Goal: Ask a question

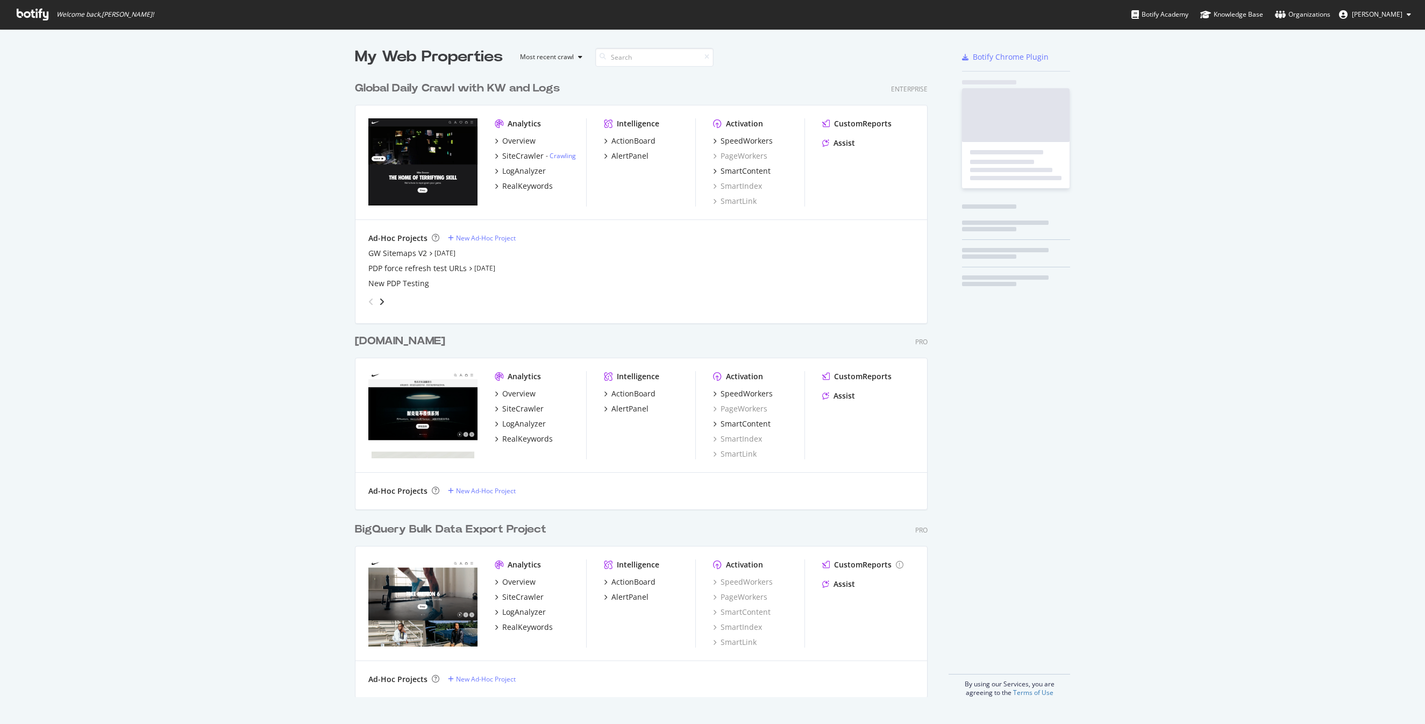
scroll to position [629, 581]
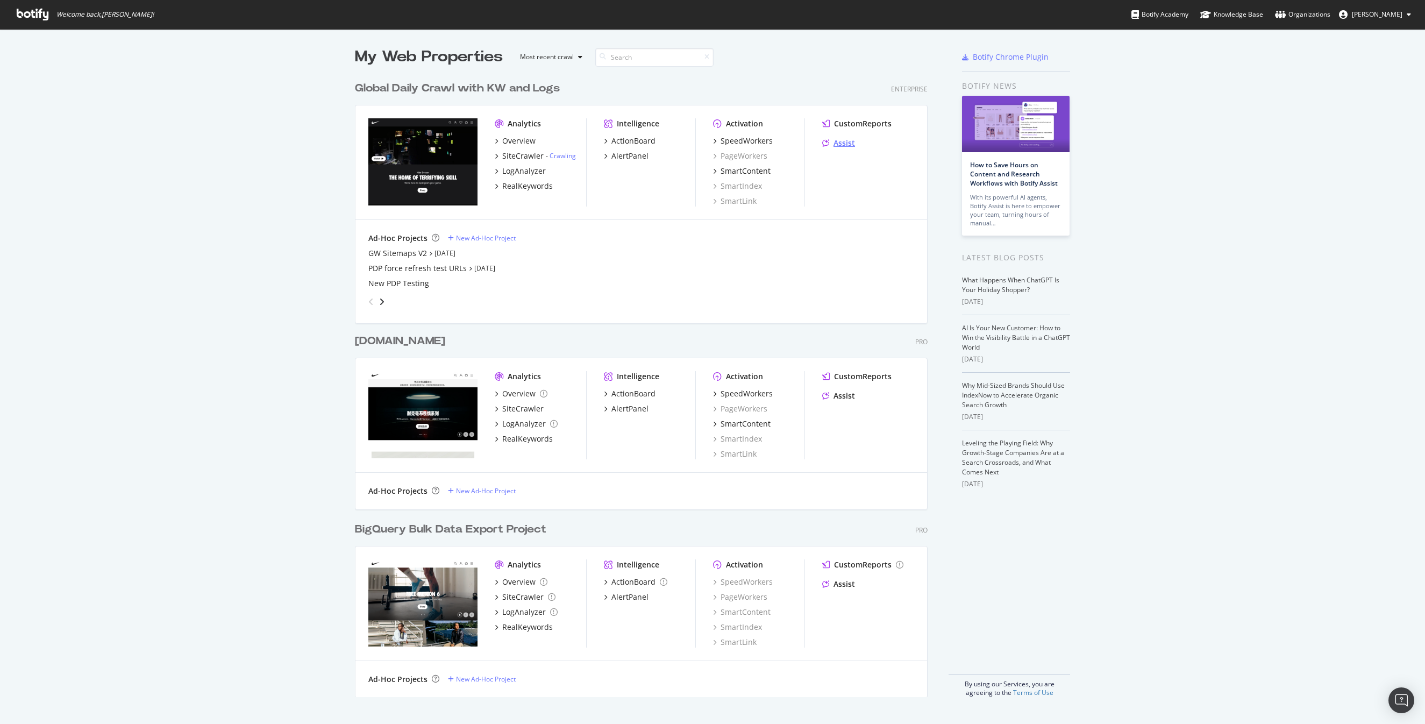
click at [835, 143] on div "Assist" at bounding box center [844, 143] width 22 height 11
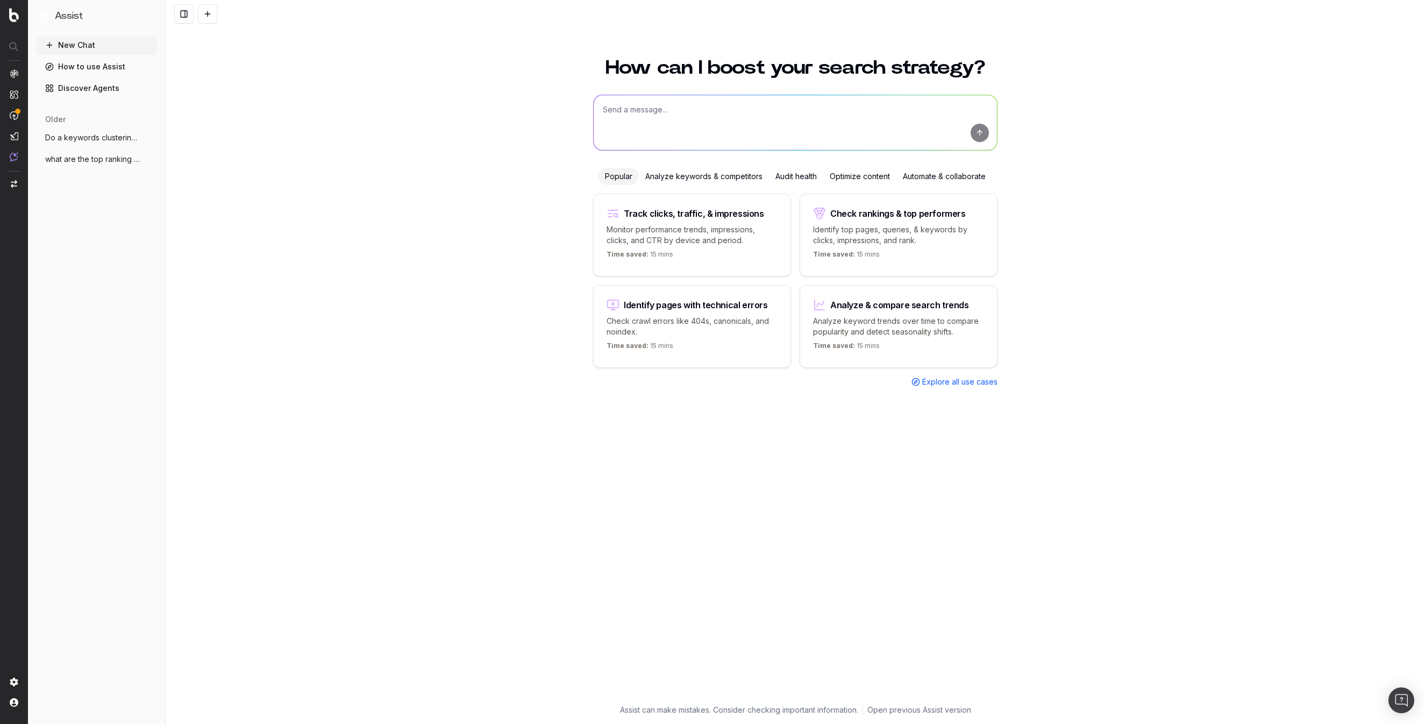
click at [637, 111] on textarea at bounding box center [795, 122] width 403 height 55
paste textarea "https://www.nike.com/running-shoe-finder"
click at [599, 109] on textarea "https://www.nike.com/running-shoe-finder" at bounding box center [795, 122] width 403 height 55
type textarea "Provide metadata recommendations for this page - https://www.nike.com/running-s…"
click at [982, 126] on button "submit" at bounding box center [979, 133] width 18 height 18
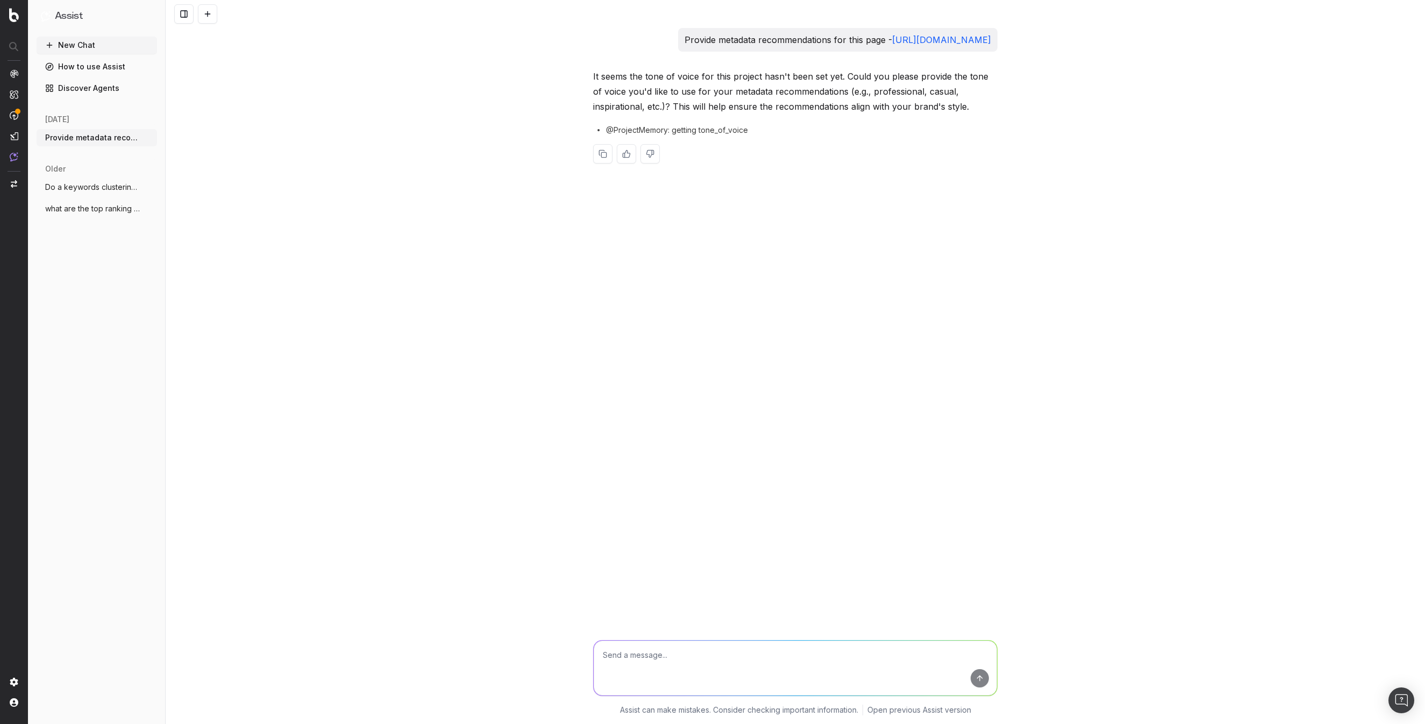
click at [663, 642] on textarea at bounding box center [795, 667] width 403 height 55
type textarea "Nike brand voice"
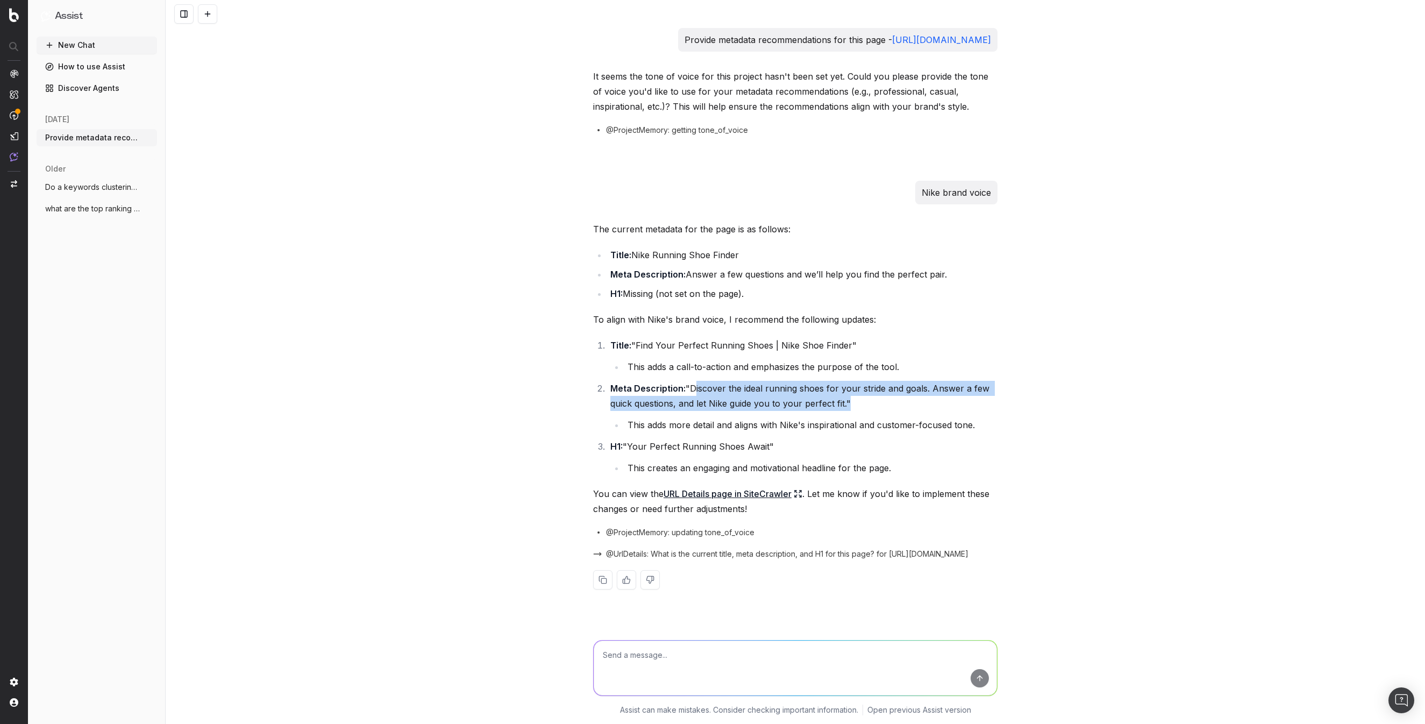
drag, startPoint x: 845, startPoint y: 405, endPoint x: 693, endPoint y: 391, distance: 152.3
click at [693, 391] on li "Meta Description: "Discover the ideal running shoes for your stride and goals. …" at bounding box center [802, 407] width 390 height 52
copy li "Discover the ideal running shoes for your stride and goals. Answer a few quick …"
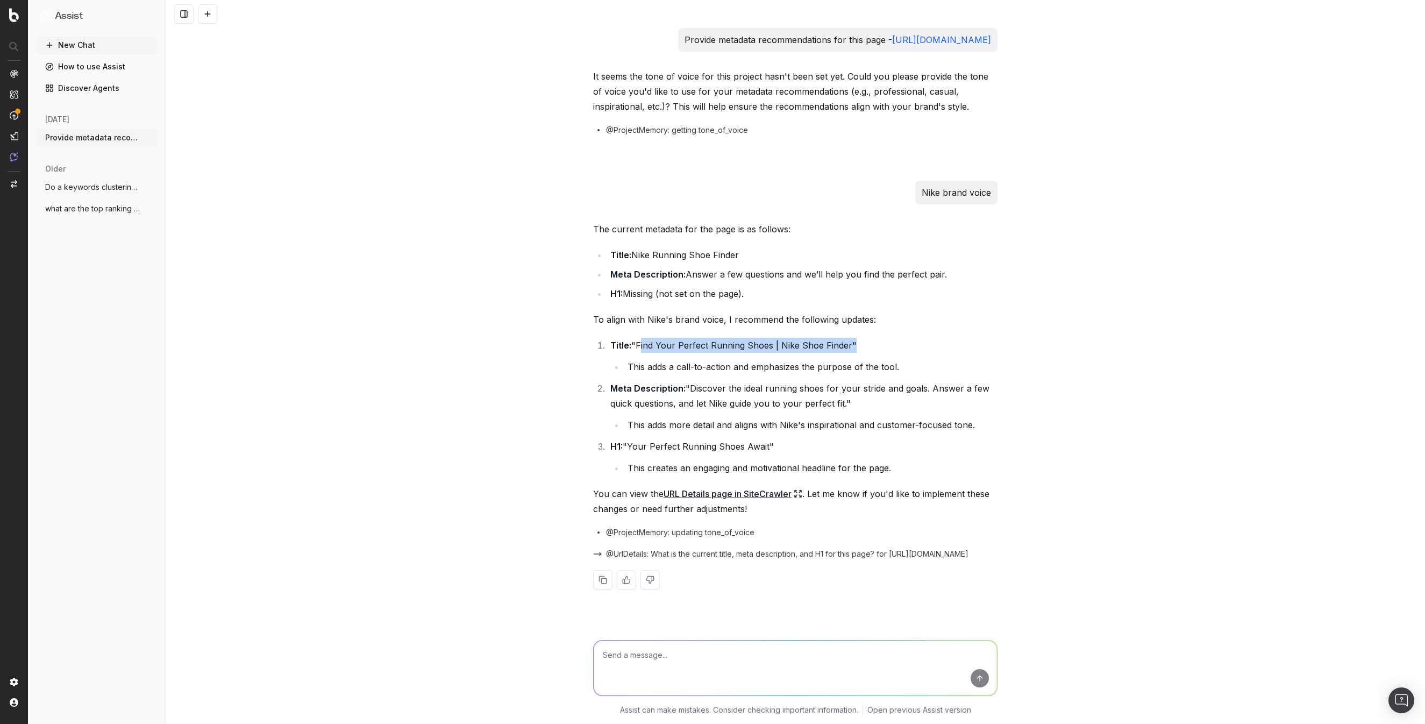
drag, startPoint x: 637, startPoint y: 345, endPoint x: 849, endPoint y: 341, distance: 212.4
click at [849, 341] on li "Title: "Find Your Perfect Running Shoes | Nike Shoe Finder" This adds a call-to…" at bounding box center [802, 356] width 390 height 37
copy li "Find Your Perfect Running Shoes | Nike Shoe Finder"
click at [760, 650] on textarea at bounding box center [795, 667] width 403 height 55
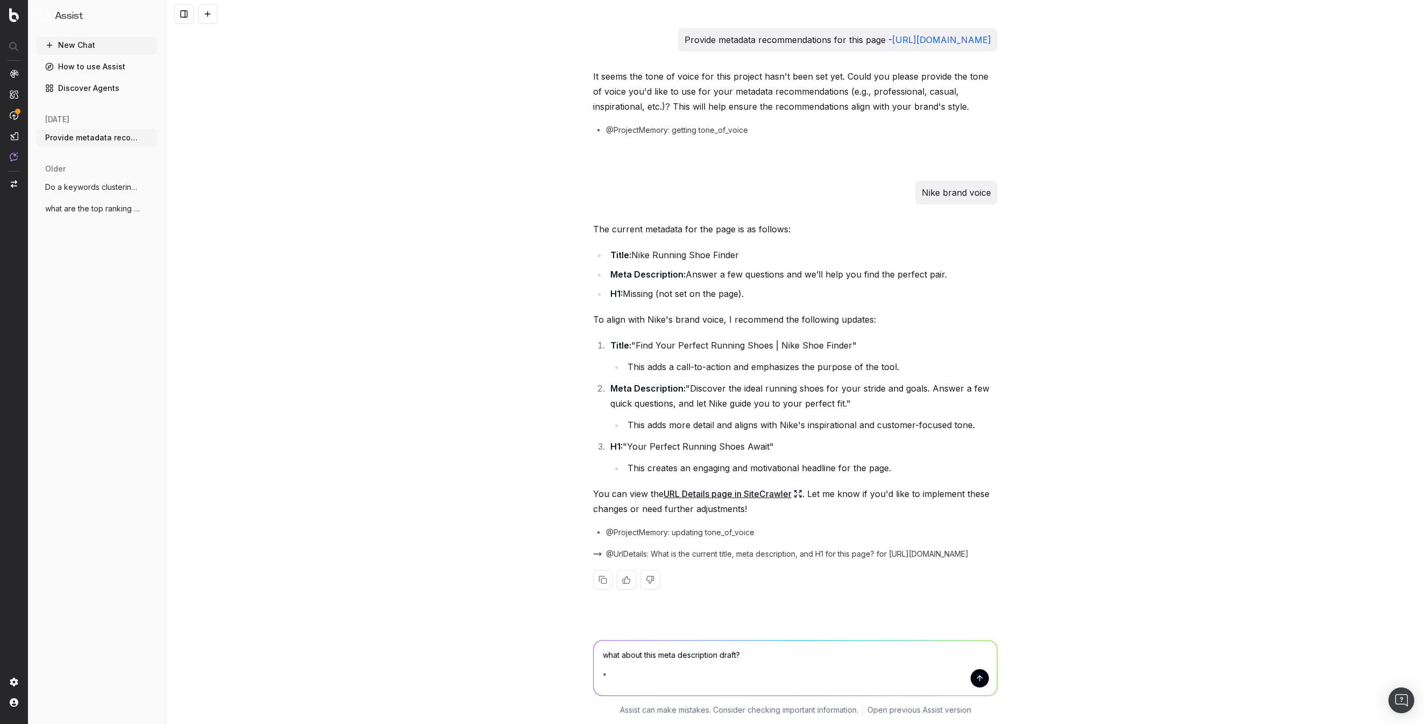
paste textarea "Discover the ideal running shoes for your stride and goals. Answer a few quick …"
type textarea "what about this meta description draft? "Discover the ideal running shoes for y…"
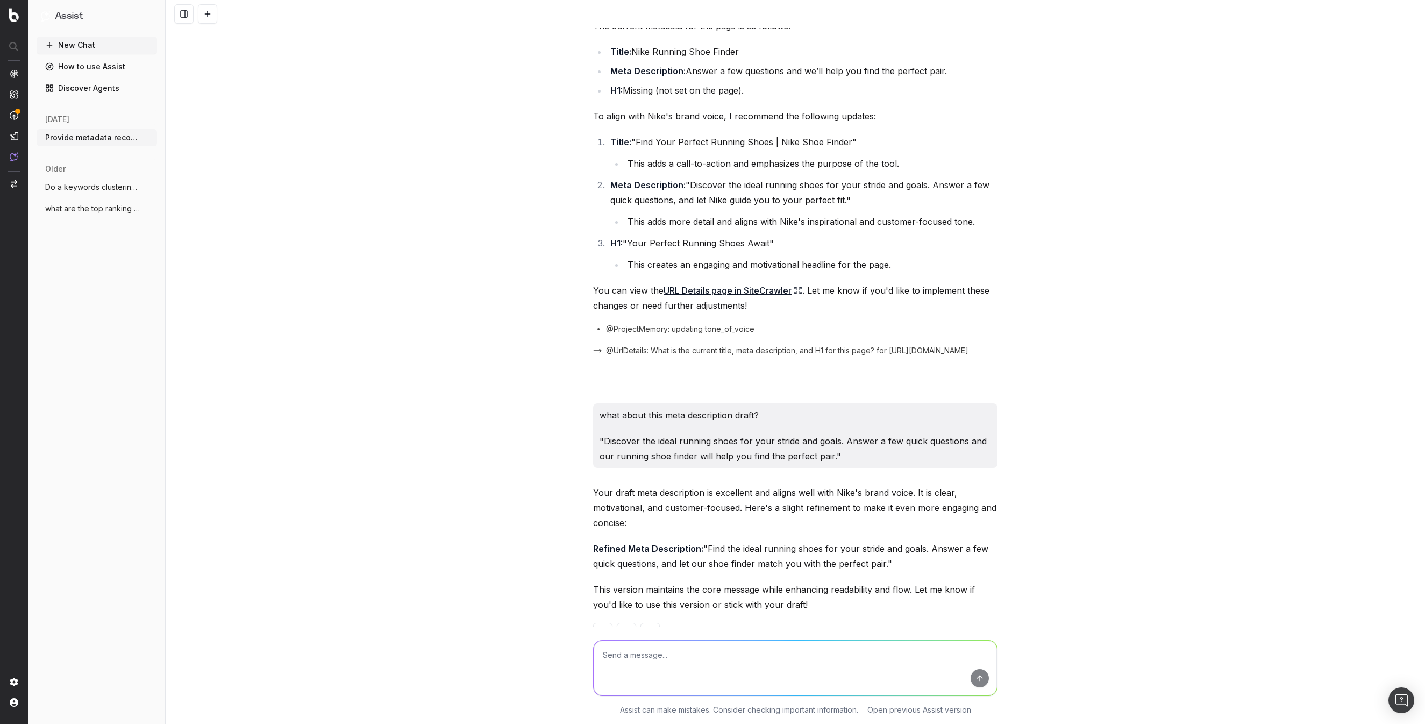
scroll to position [251, 0]
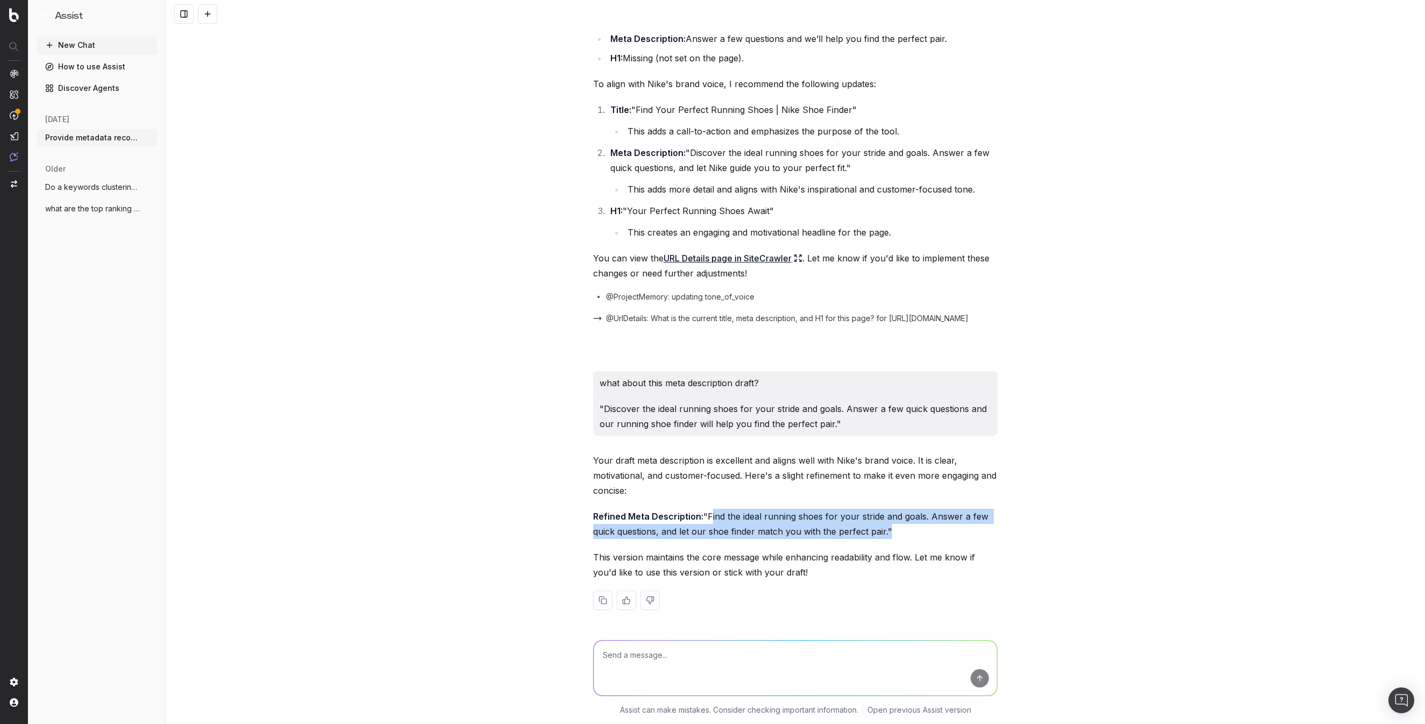
drag, startPoint x: 598, startPoint y: 515, endPoint x: 769, endPoint y: 533, distance: 171.9
click at [769, 533] on p "Refined Meta Description: "Find the ideal running shoes for your stride and goa…" at bounding box center [795, 524] width 404 height 30
copy p "Find the ideal running shoes for your stride and goals. Answer a few quick ques…"
